Goal: Task Accomplishment & Management: Complete application form

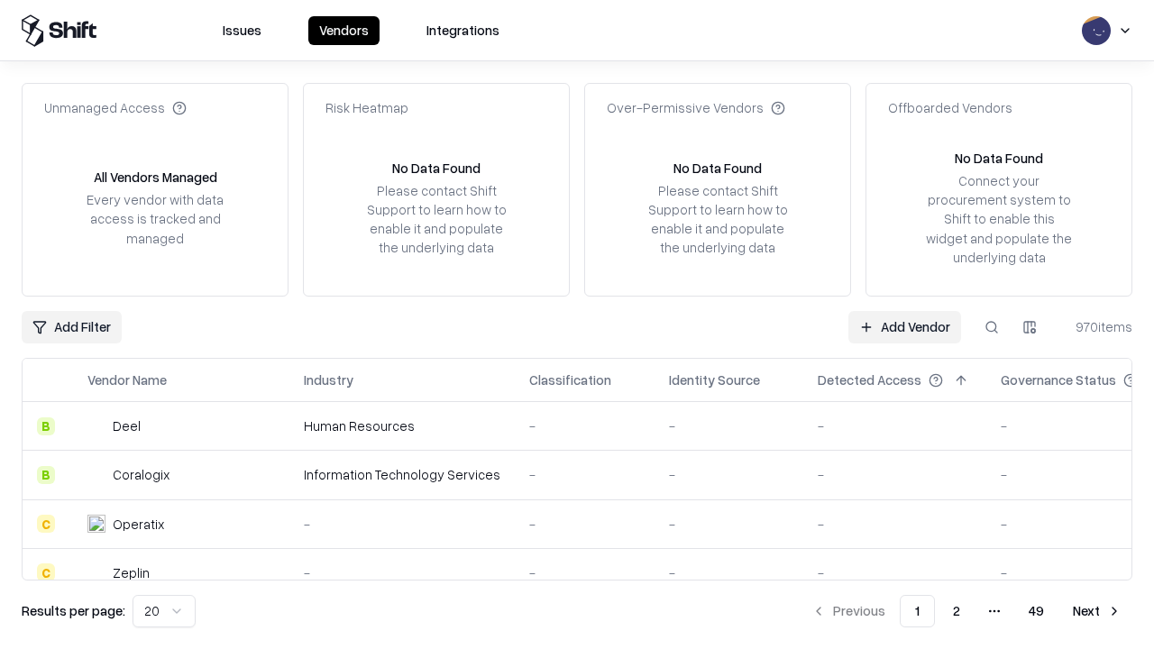
click at [904, 326] on link "Add Vendor" at bounding box center [904, 327] width 113 height 32
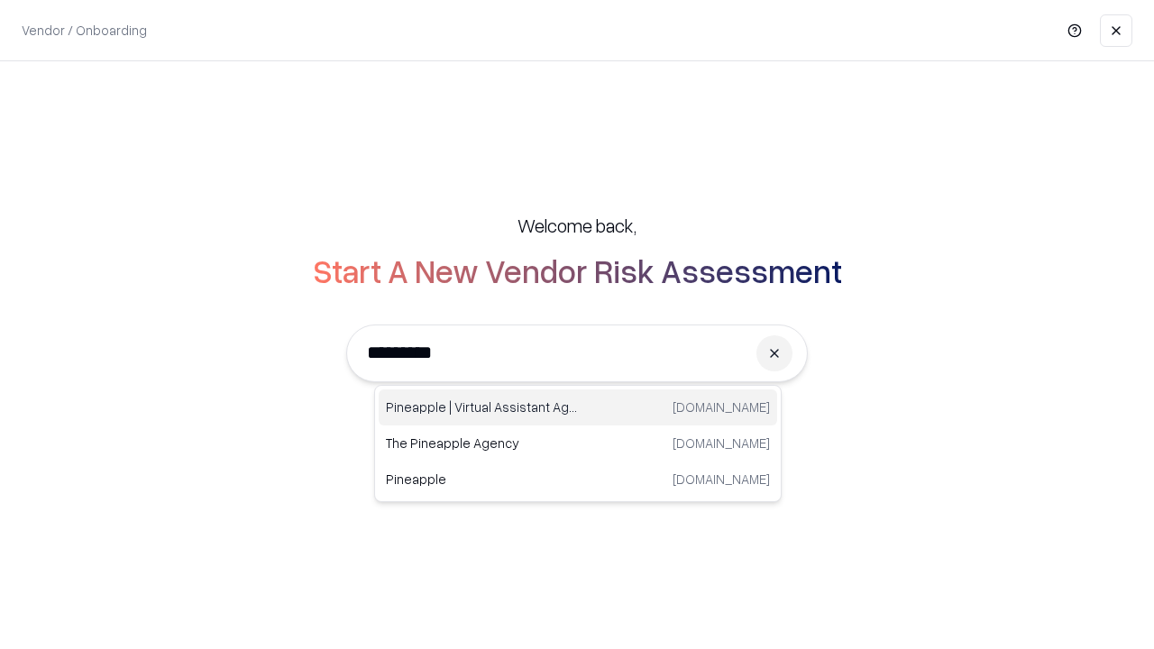
click at [578, 407] on div "Pineapple | Virtual Assistant Agency trypineapple.com" at bounding box center [578, 407] width 398 height 36
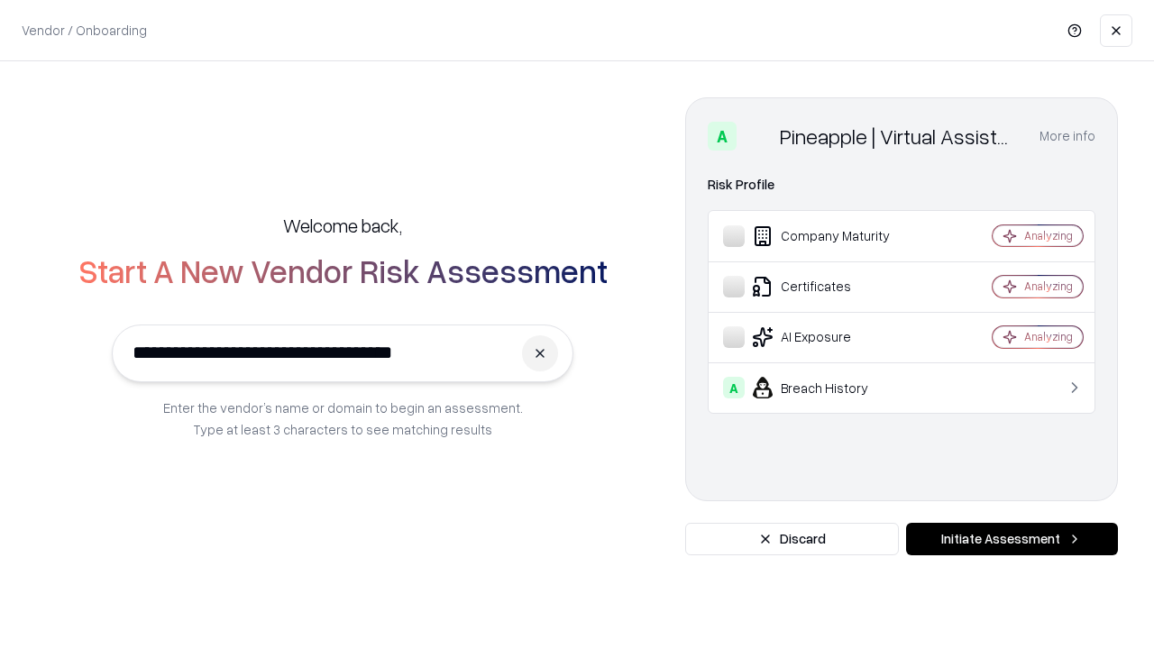
type input "**********"
click at [1011, 539] on button "Initiate Assessment" at bounding box center [1012, 539] width 212 height 32
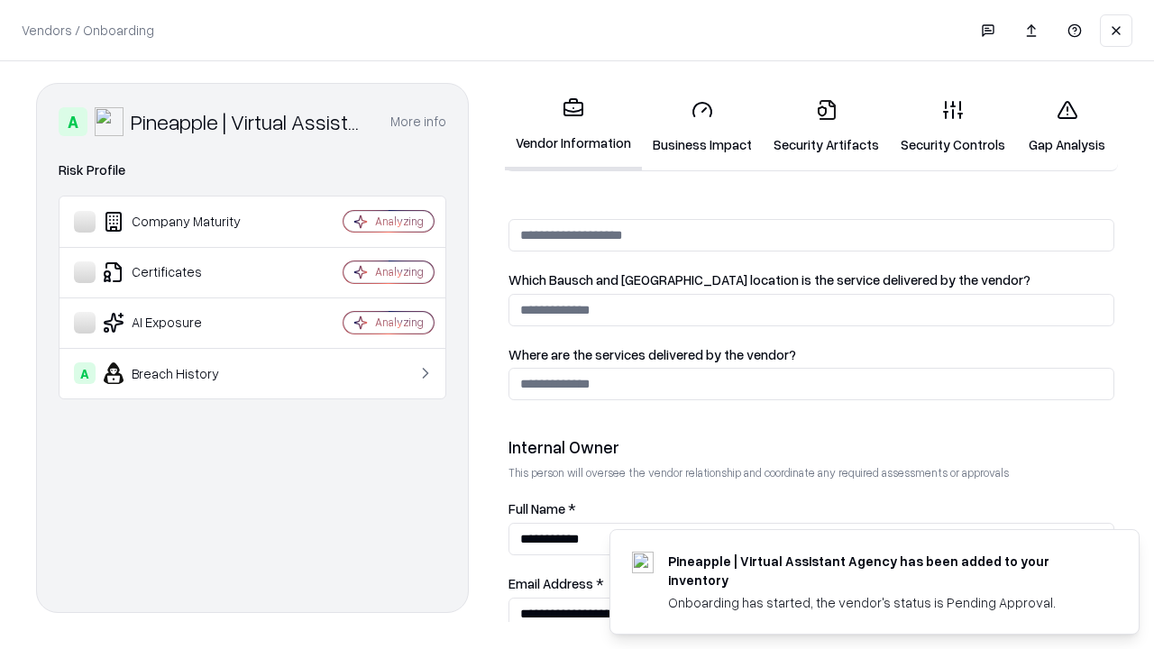
scroll to position [934, 0]
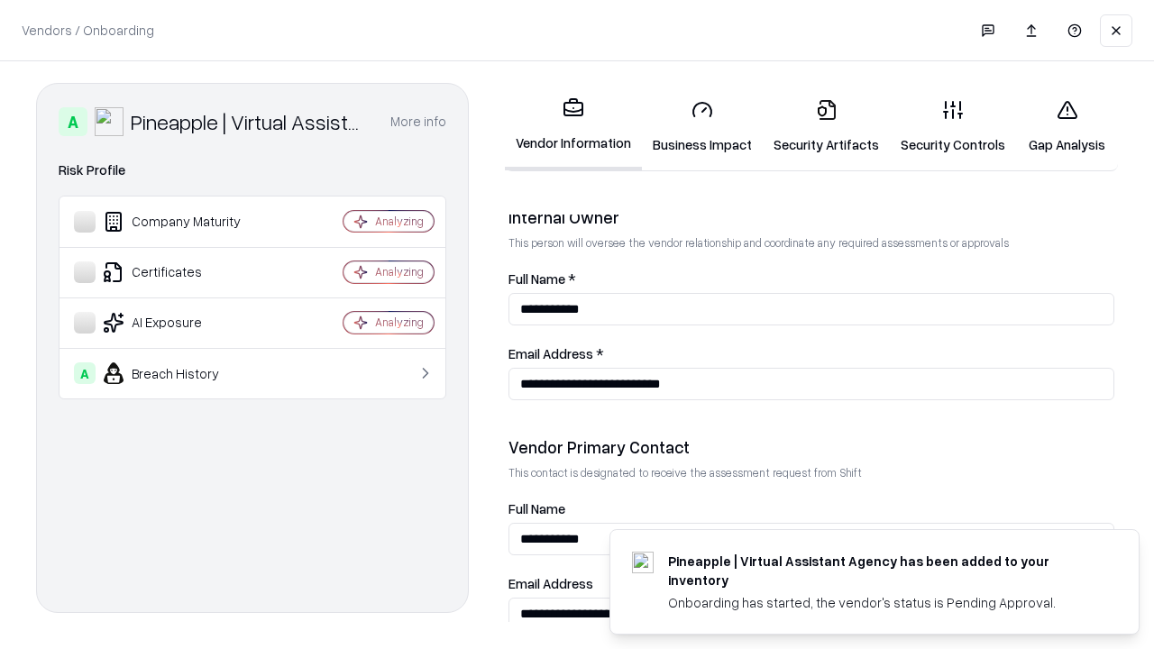
click at [702, 126] on link "Business Impact" at bounding box center [702, 127] width 121 height 84
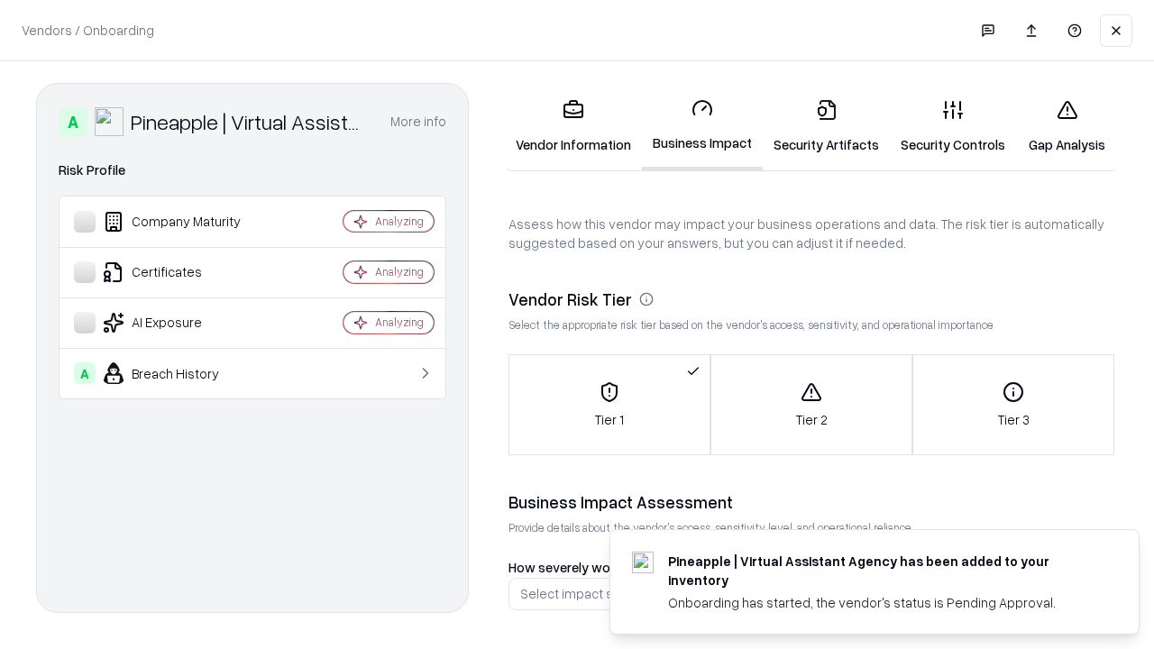
click at [826, 126] on link "Security Artifacts" at bounding box center [825, 127] width 127 height 84
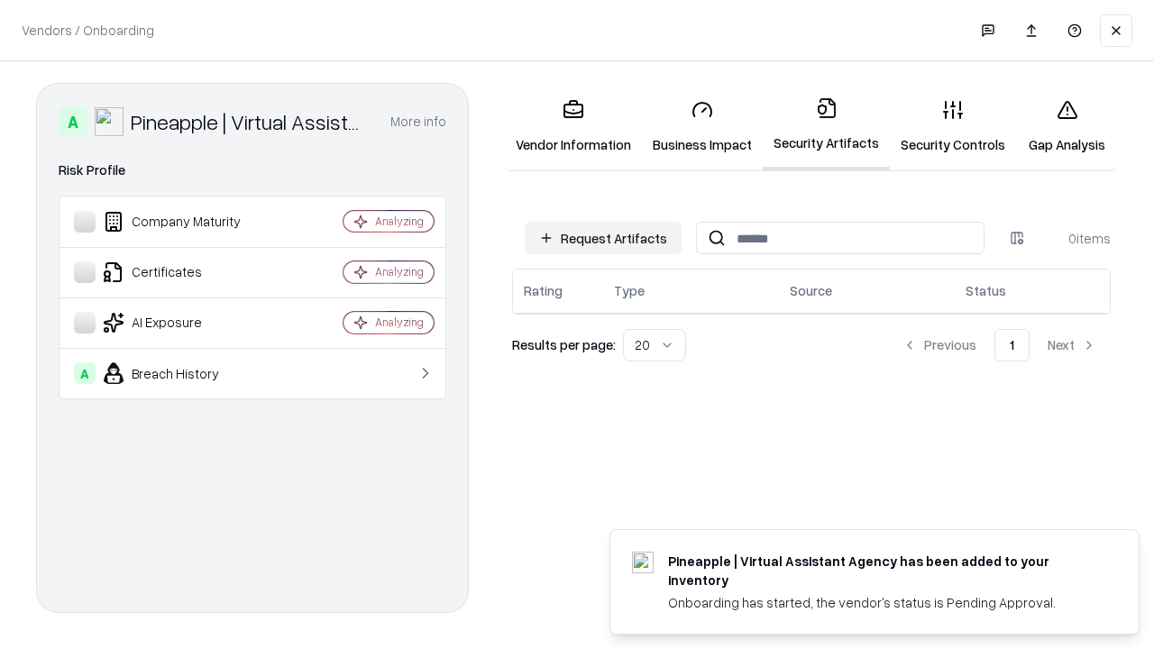
click at [603, 238] on button "Request Artifacts" at bounding box center [603, 238] width 157 height 32
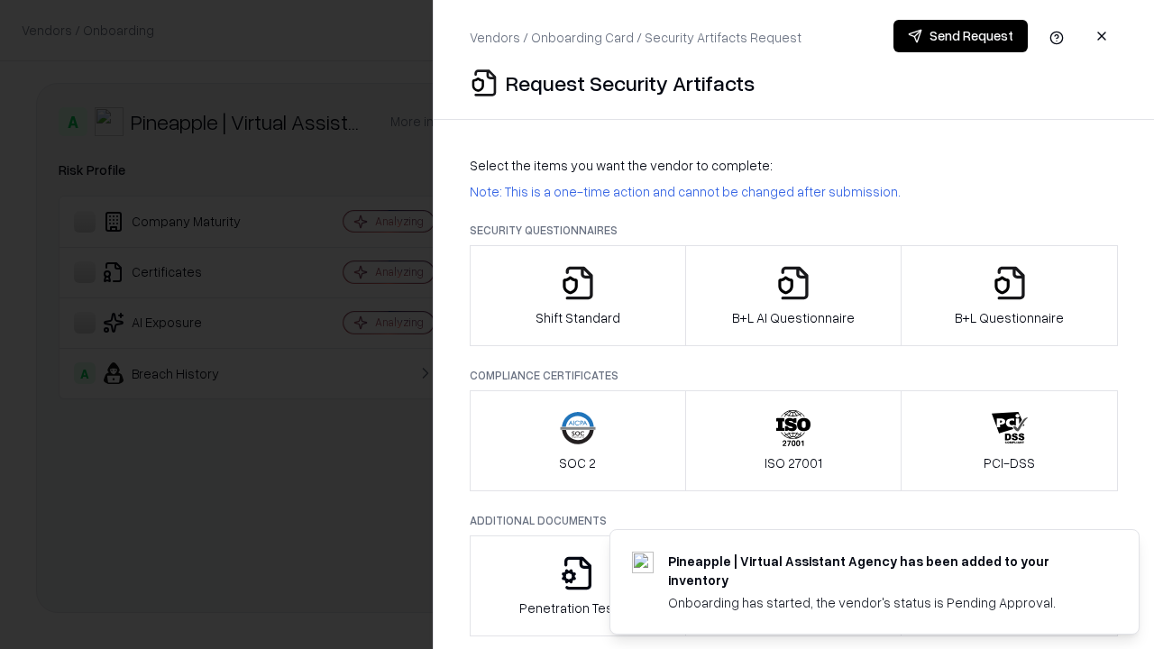
click at [577, 296] on icon "button" at bounding box center [578, 283] width 36 height 36
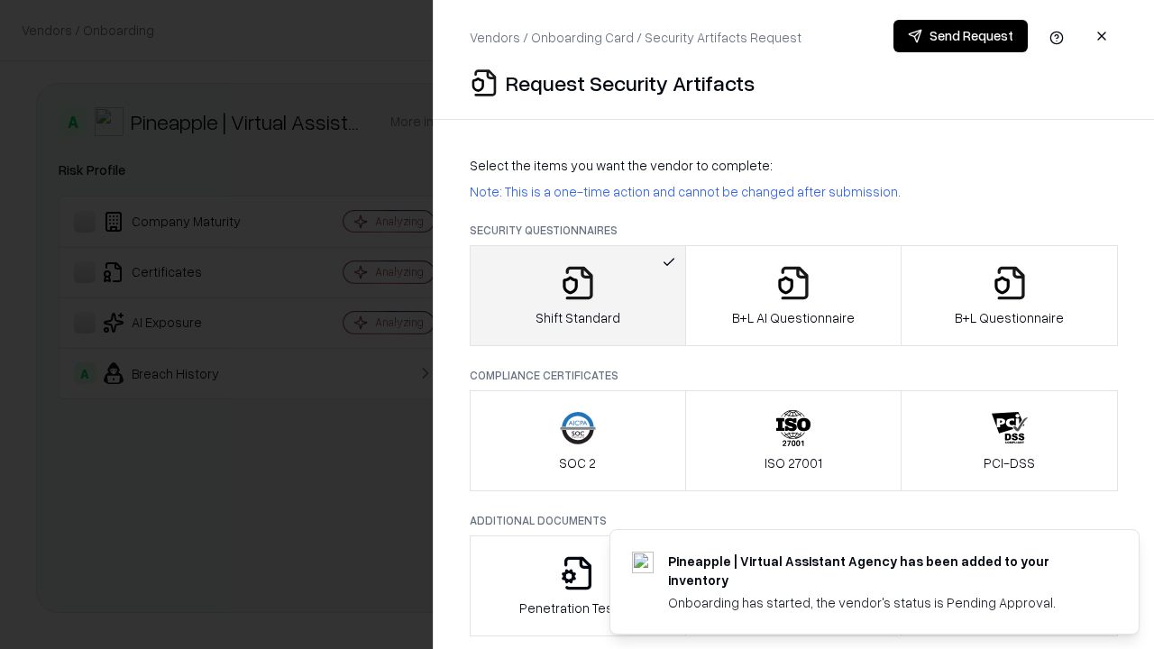
click at [960, 36] on button "Send Request" at bounding box center [960, 36] width 134 height 32
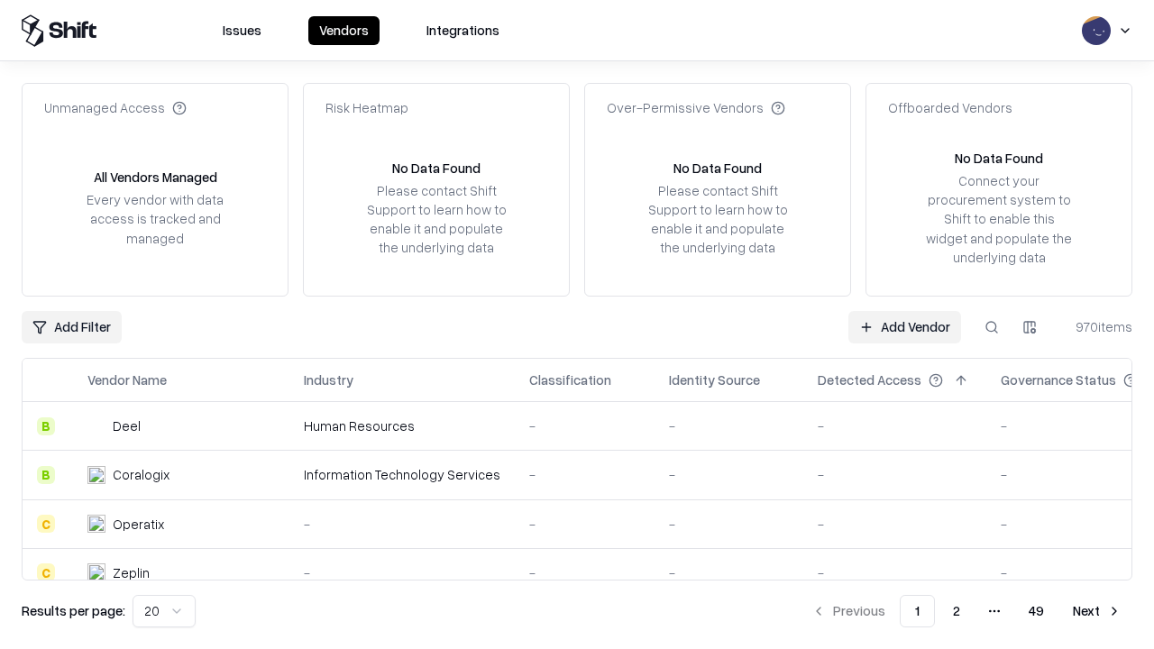
click at [991, 326] on button at bounding box center [991, 327] width 32 height 32
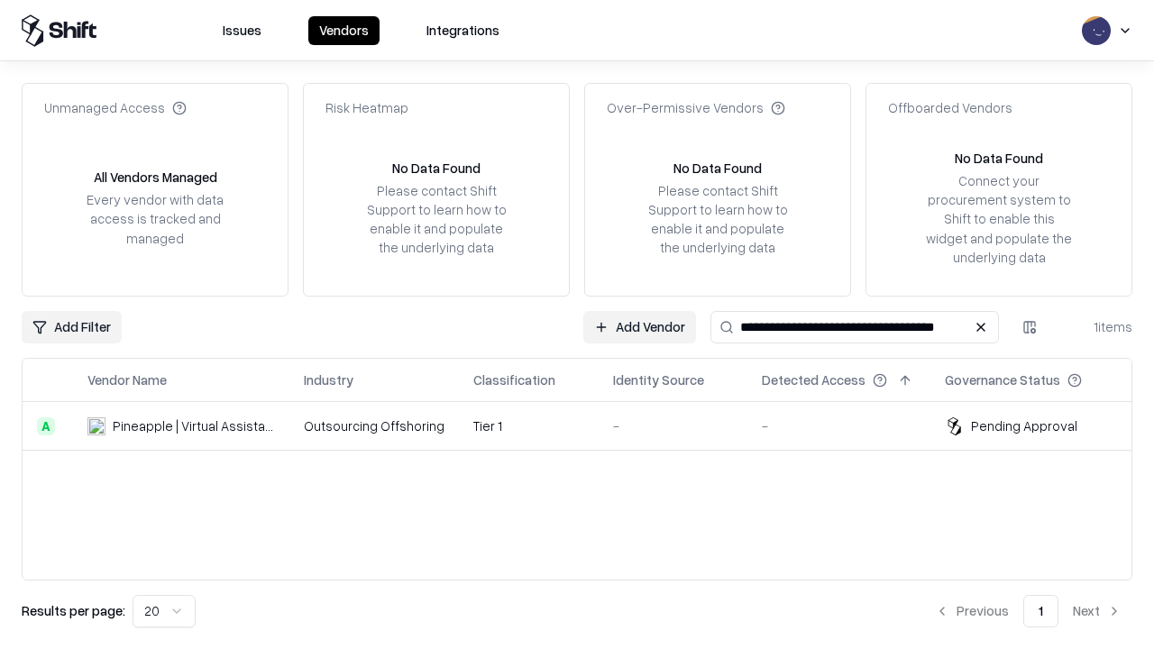
type input "**********"
click at [588, 425] on td "Tier 1" at bounding box center [529, 426] width 140 height 49
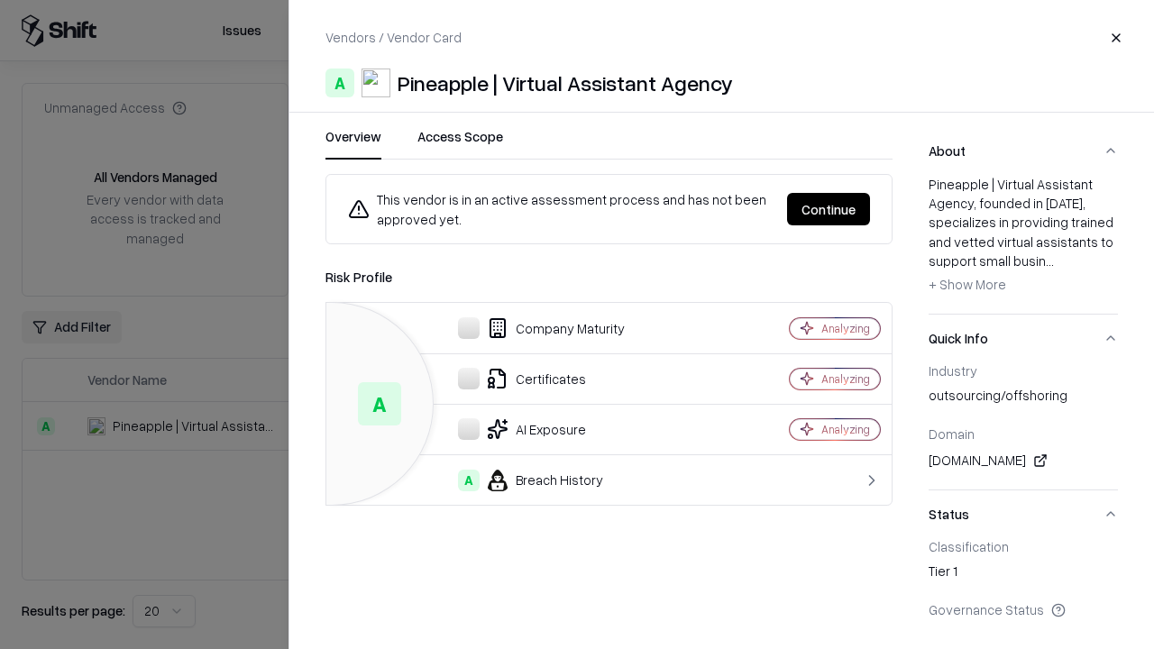
click at [828, 209] on button "Continue" at bounding box center [828, 209] width 83 height 32
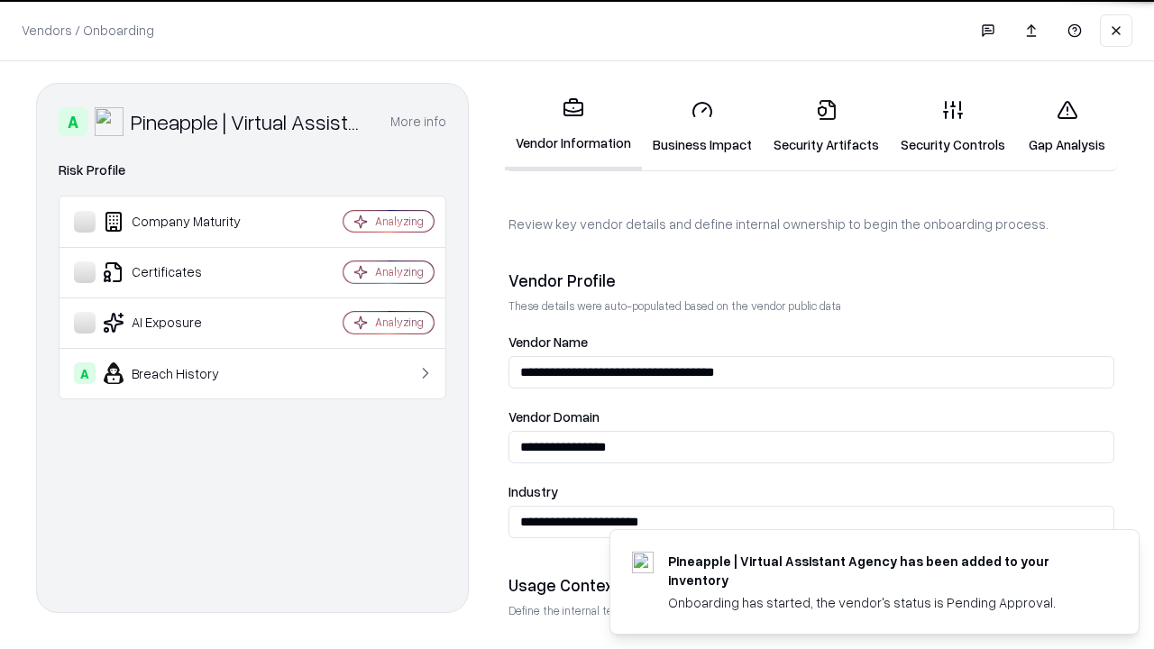
click at [826, 126] on link "Security Artifacts" at bounding box center [825, 127] width 127 height 84
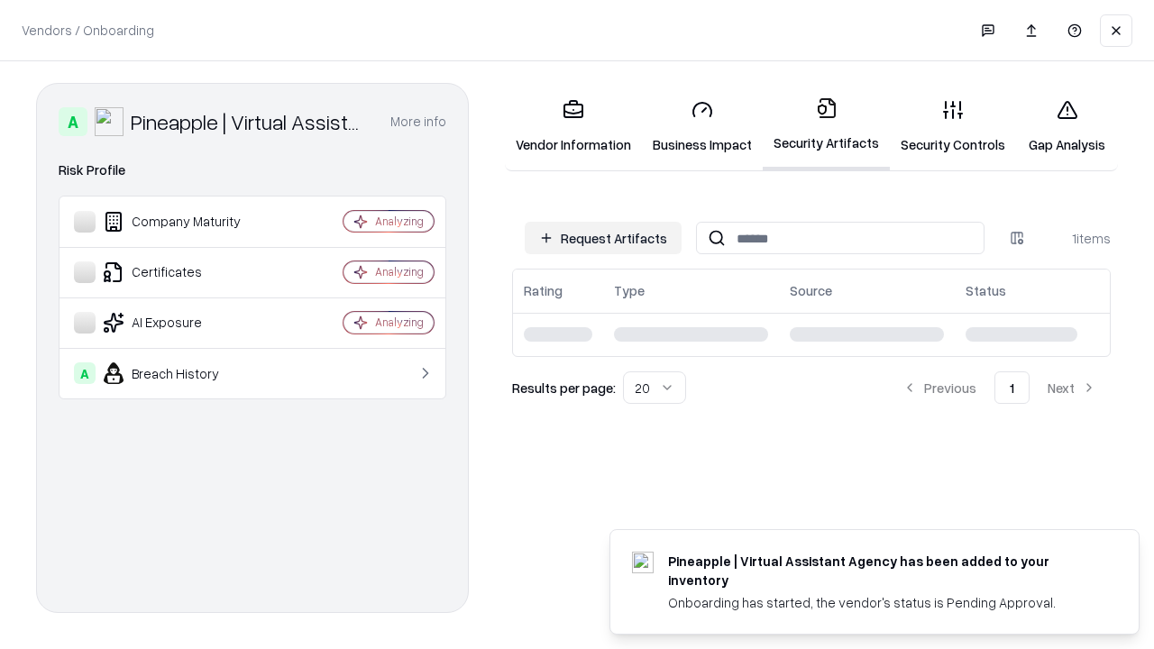
click at [953, 126] on link "Security Controls" at bounding box center [953, 127] width 126 height 84
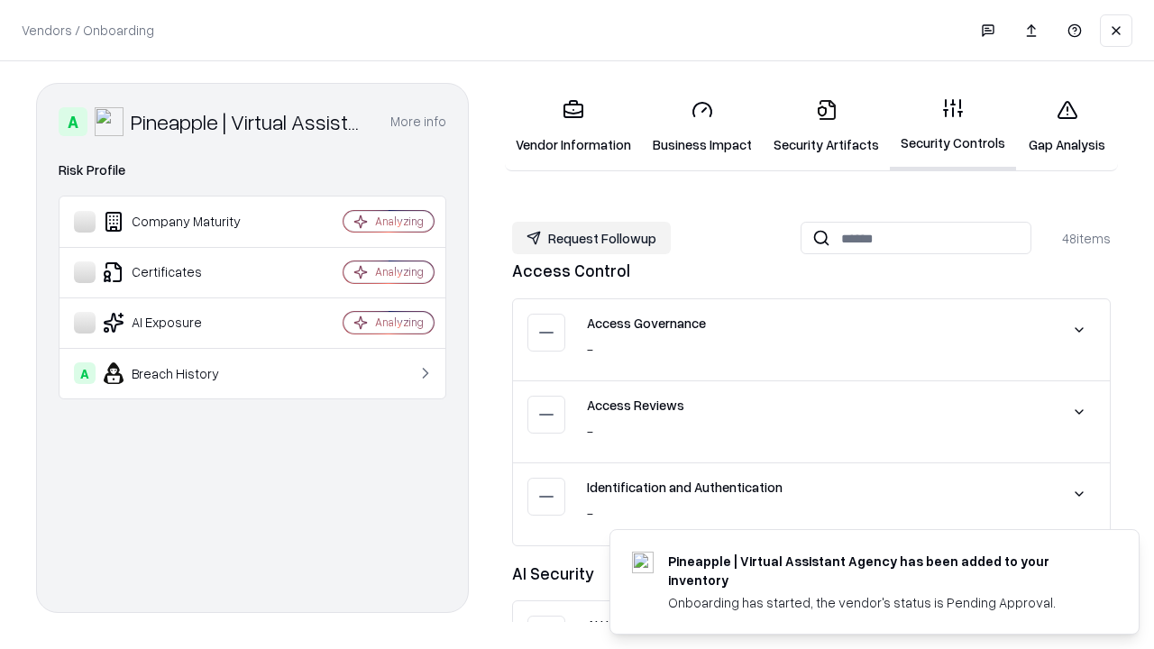
click at [591, 237] on button "Request Followup" at bounding box center [591, 238] width 159 height 32
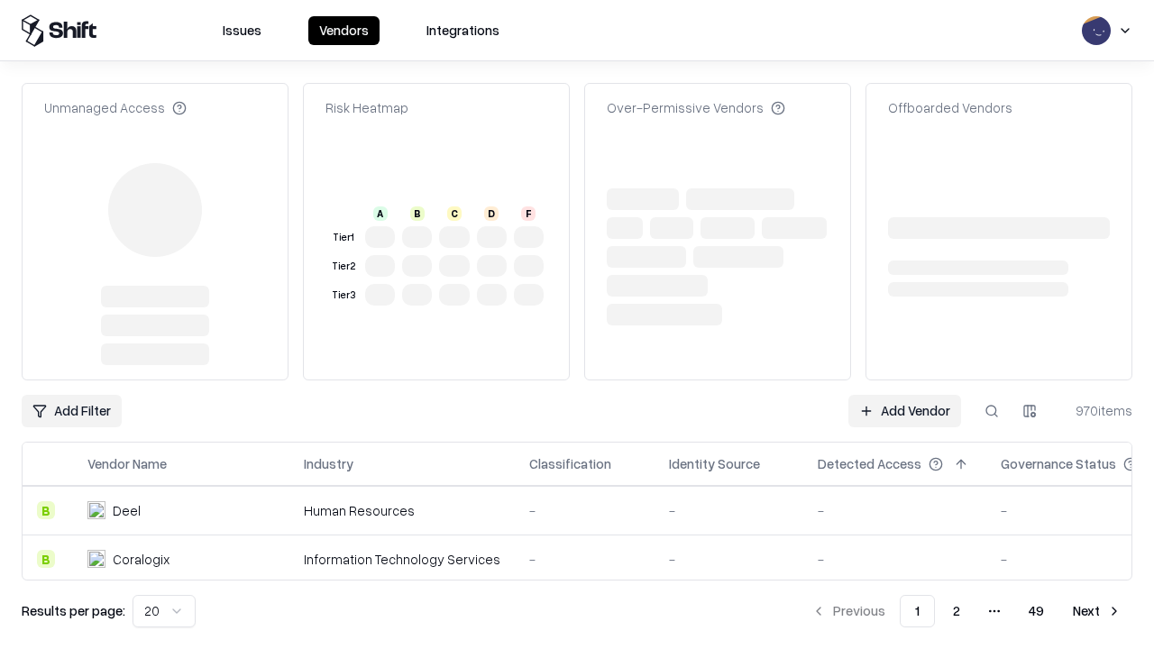
click at [904, 395] on link "Add Vendor" at bounding box center [904, 411] width 113 height 32
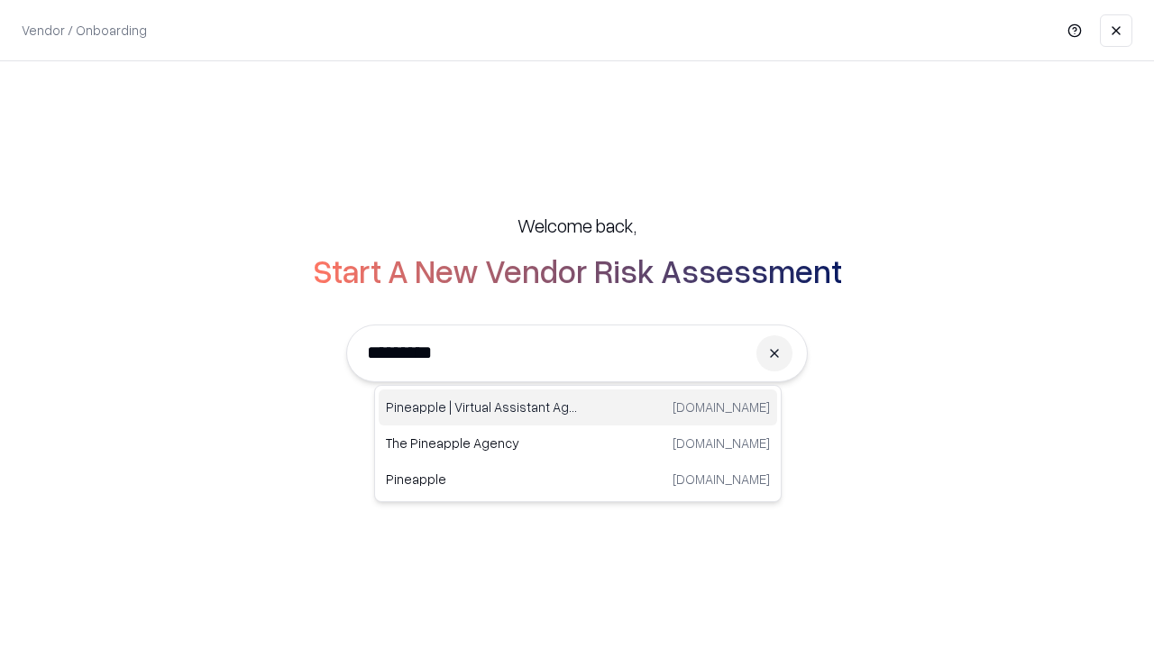
click at [578, 407] on div "Pineapple | Virtual Assistant Agency trypineapple.com" at bounding box center [578, 407] width 398 height 36
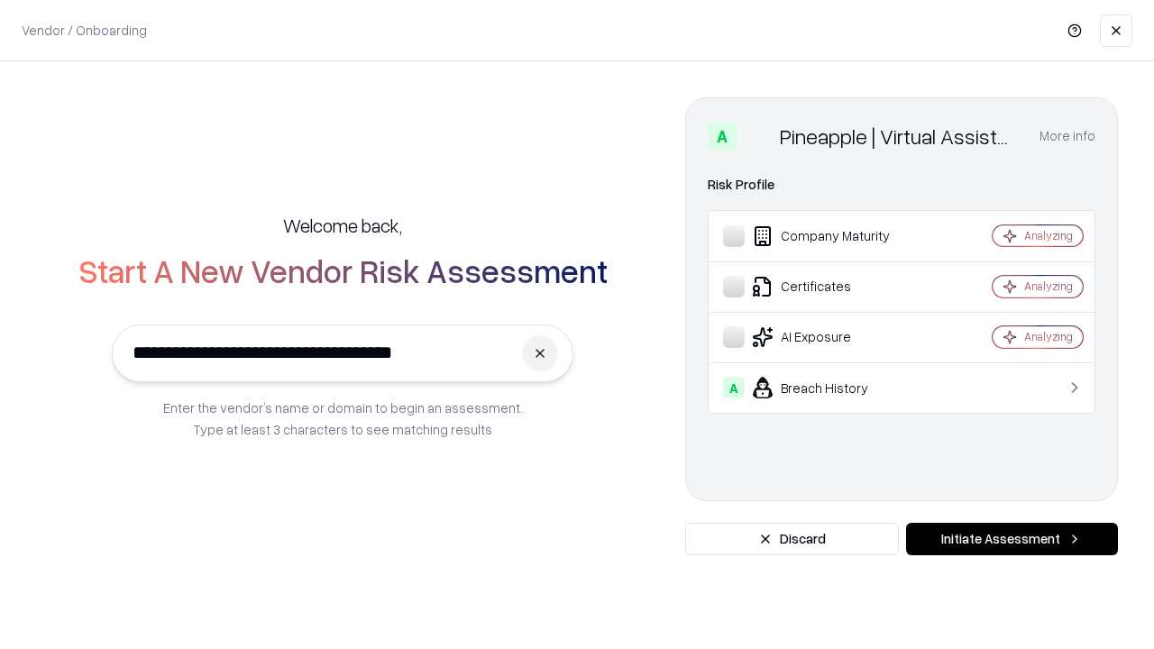
type input "**********"
click at [1011, 539] on button "Initiate Assessment" at bounding box center [1012, 539] width 212 height 32
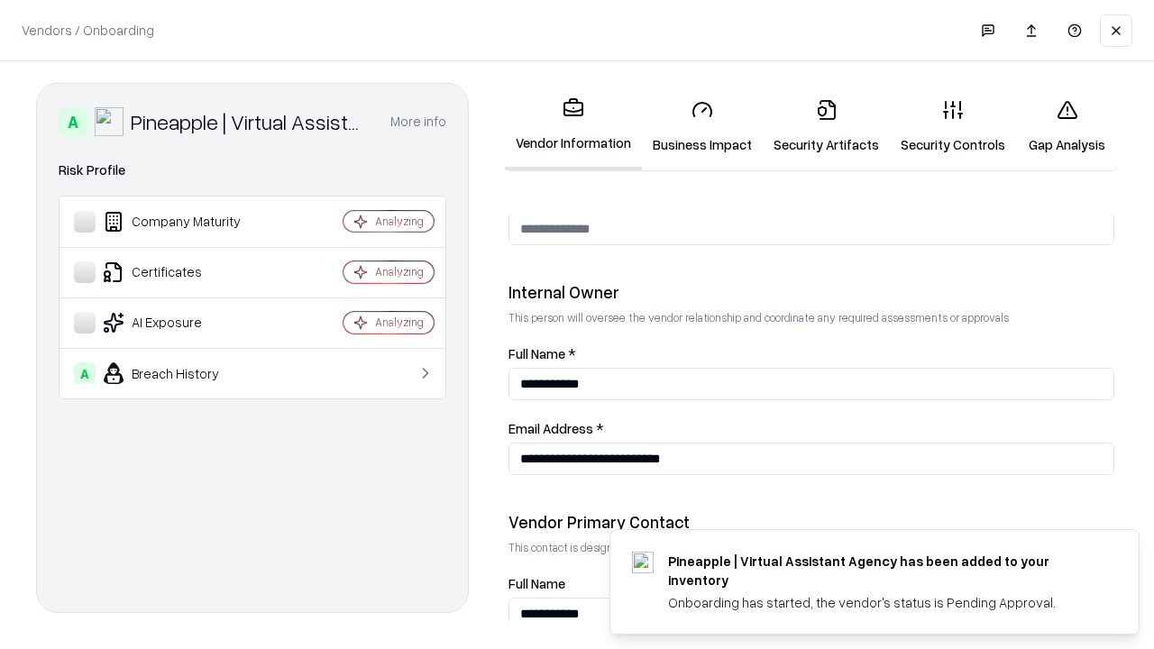
scroll to position [934, 0]
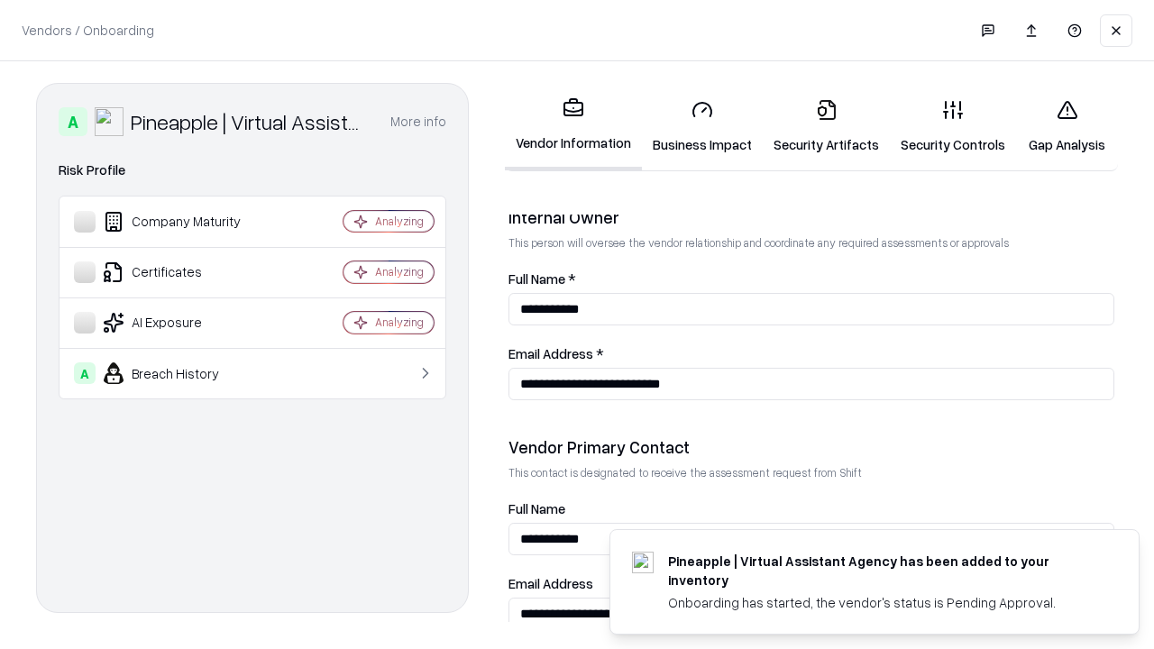
click at [1066, 126] on link "Gap Analysis" at bounding box center [1067, 127] width 102 height 84
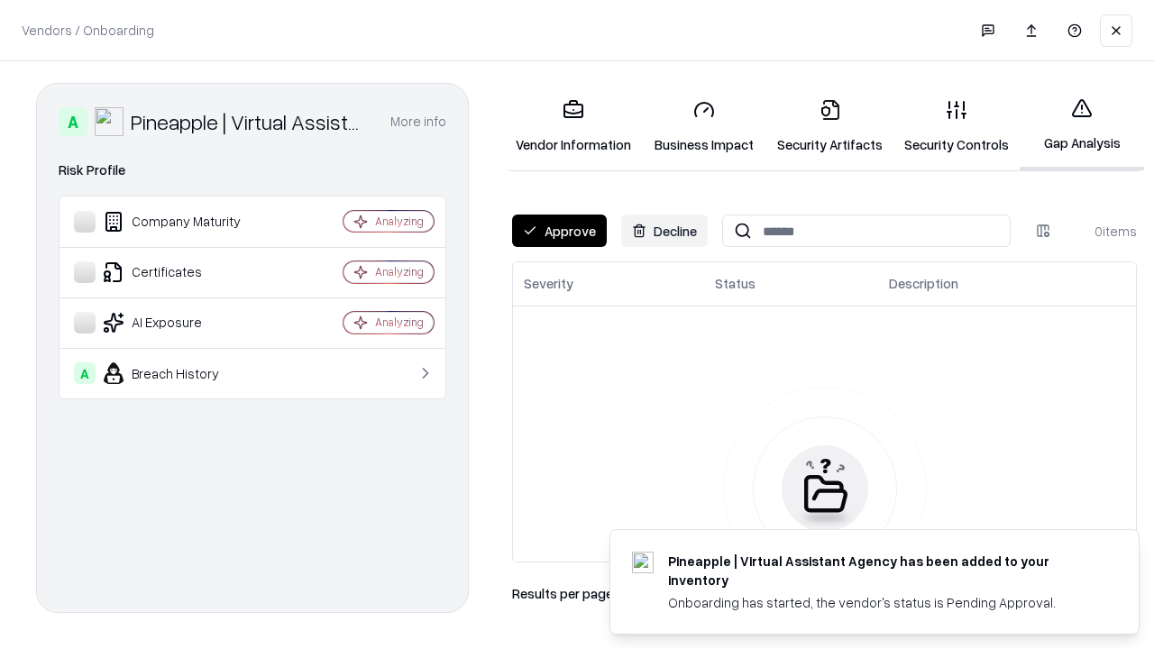
click at [559, 231] on button "Approve" at bounding box center [559, 230] width 95 height 32
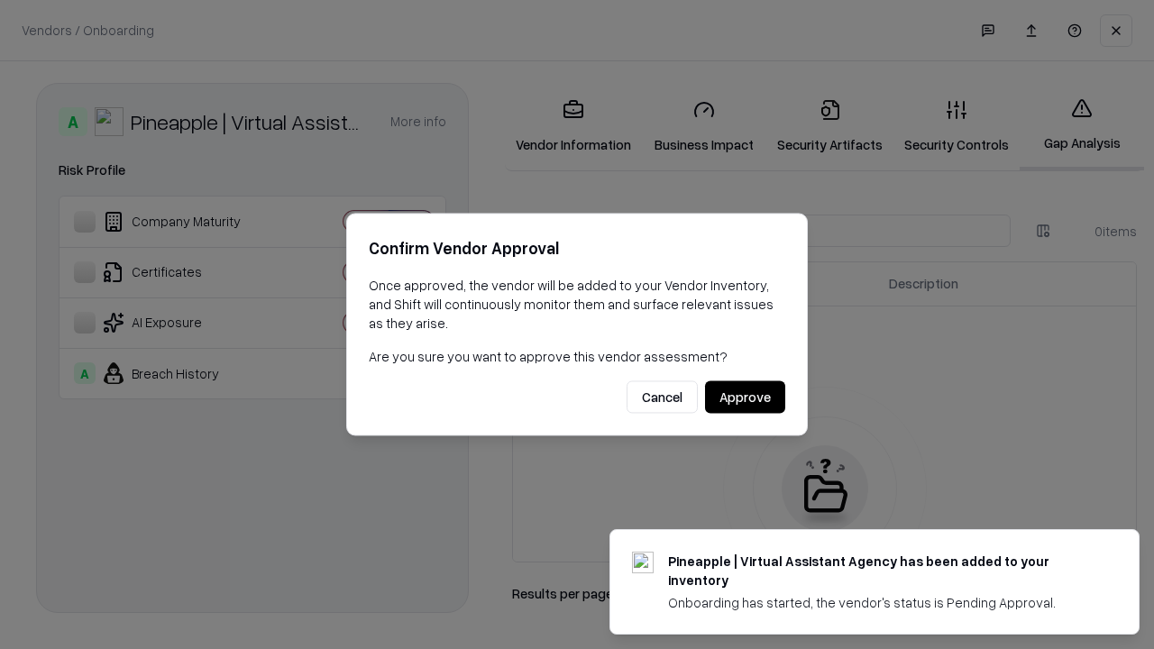
click at [744, 397] on button "Approve" at bounding box center [745, 397] width 80 height 32
